Goal: Transaction & Acquisition: Purchase product/service

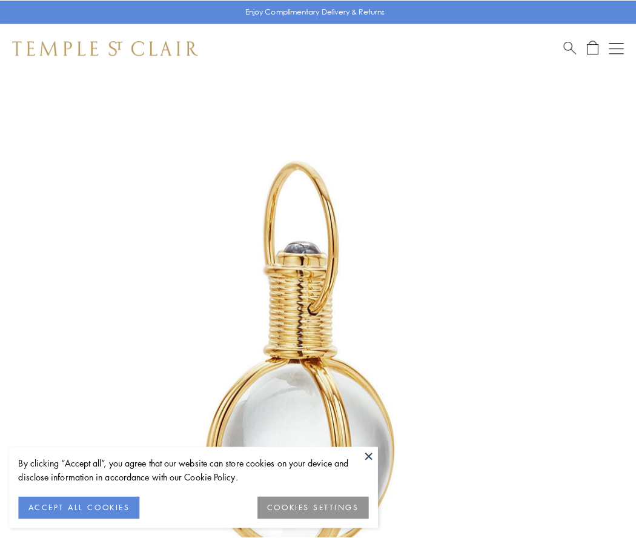
scroll to position [316, 0]
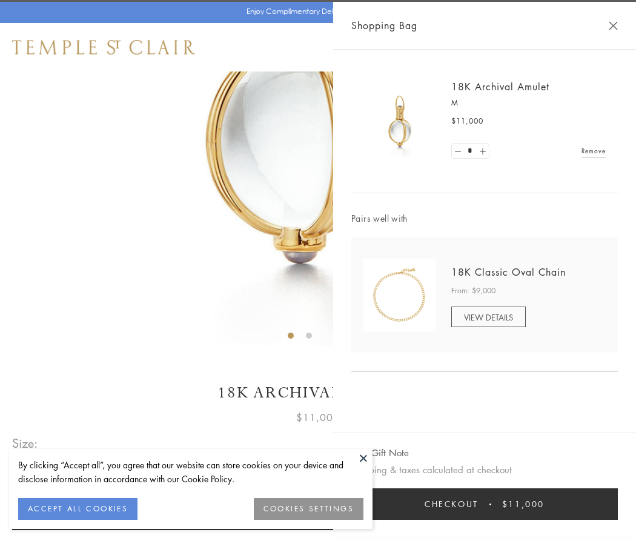
click at [485, 504] on button "Checkout $11,000" at bounding box center [485, 504] width 267 height 32
